Goal: Information Seeking & Learning: Learn about a topic

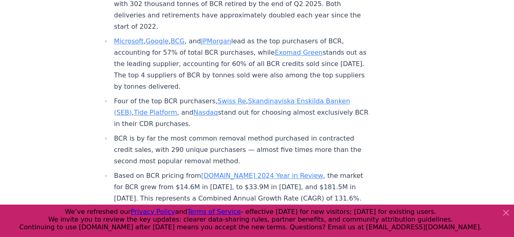
scroll to position [406, 0]
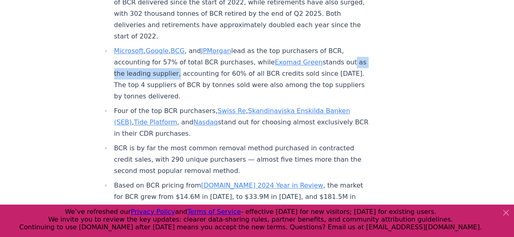
drag, startPoint x: 122, startPoint y: 50, endPoint x: 192, endPoint y: 52, distance: 70.3
click at [192, 52] on li "Microsoft , Google , BCG , and JPMorgan lead as the top purchasers of BCR, acco…" at bounding box center [241, 73] width 258 height 57
click at [235, 50] on li "Microsoft , Google , BCG , and JPMorgan lead as the top purchasers of BCR, acco…" at bounding box center [241, 73] width 258 height 57
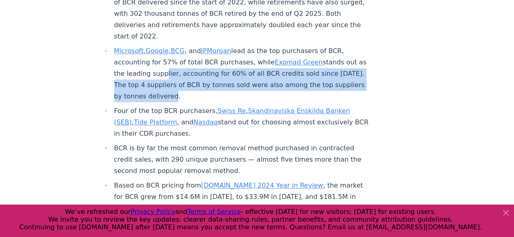
drag, startPoint x: 178, startPoint y: 50, endPoint x: 214, endPoint y: 71, distance: 41.4
click at [214, 71] on li "Microsoft , Google , BCG , and JPMorgan lead as the top purchasers of BCR, acco…" at bounding box center [241, 73] width 258 height 57
click at [228, 71] on li "Microsoft , Google , BCG , and JPMorgan lead as the top purchasers of BCR, acco…" at bounding box center [241, 73] width 258 height 57
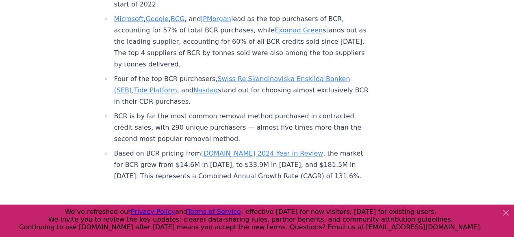
scroll to position [447, 0]
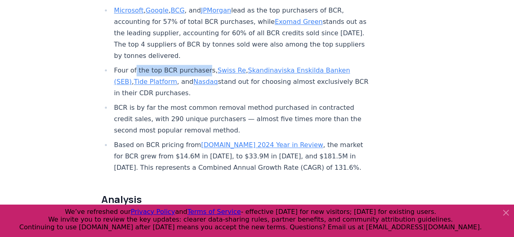
drag, startPoint x: 135, startPoint y: 46, endPoint x: 203, endPoint y: 46, distance: 67.8
click at [203, 65] on li "Four of the top BCR purchasers, Swiss Re , Skandinaviska Enskilda Banken (SEB) …" at bounding box center [241, 82] width 258 height 34
drag, startPoint x: 258, startPoint y: 56, endPoint x: 258, endPoint y: 67, distance: 10.6
click at [258, 67] on li "Four of the top BCR purchasers, Swiss Re , Skandinaviska Enskilda Banken (SEB) …" at bounding box center [241, 82] width 258 height 34
click at [235, 66] on li "Four of the top BCR purchasers, Swiss Re , Skandinaviska Enskilda Banken (SEB) …" at bounding box center [241, 82] width 258 height 34
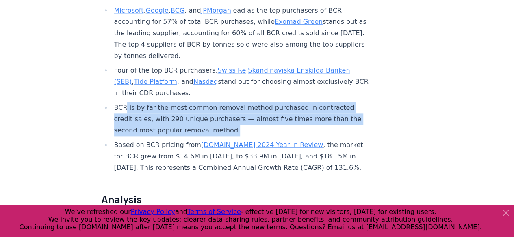
drag, startPoint x: 126, startPoint y: 84, endPoint x: 233, endPoint y: 101, distance: 108.9
click at [233, 102] on li "BCR is by far the most common removal method purchased in contracted credit sal…" at bounding box center [241, 119] width 258 height 34
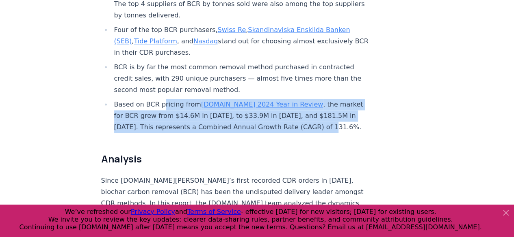
drag, startPoint x: 158, startPoint y: 78, endPoint x: 324, endPoint y: 106, distance: 167.5
click at [324, 106] on li "Based on BCR pricing from [DOMAIN_NAME] 2024 Year in Review , the market for BC…" at bounding box center [241, 116] width 258 height 34
